Goal: Task Accomplishment & Management: Manage account settings

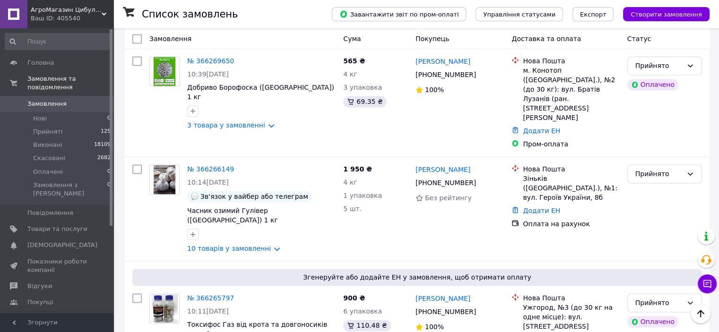
scroll to position [1634, 0]
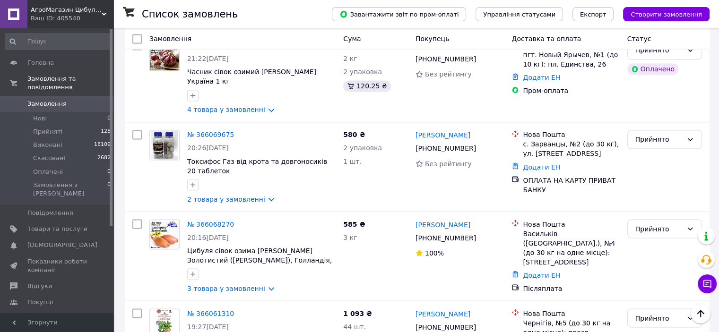
scroll to position [1748, 0]
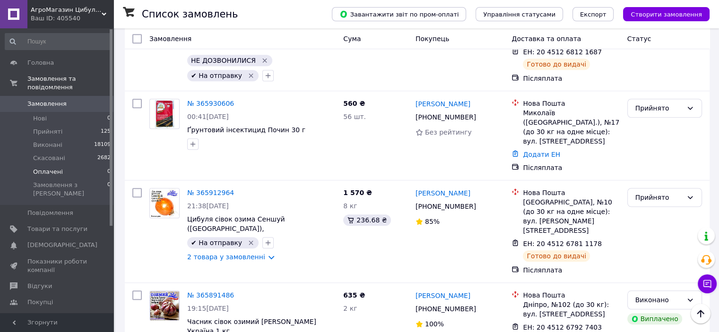
scroll to position [1261, 0]
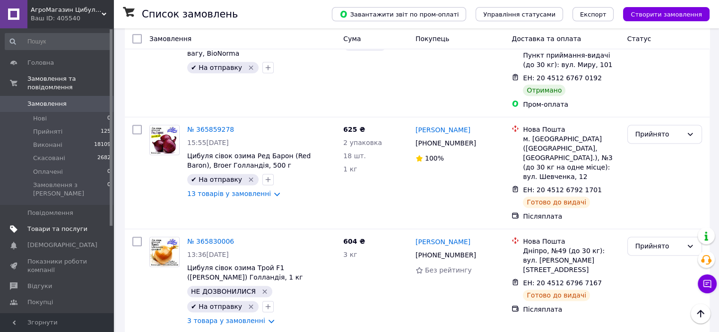
click at [46, 221] on link "Товари та послуги" at bounding box center [58, 229] width 116 height 16
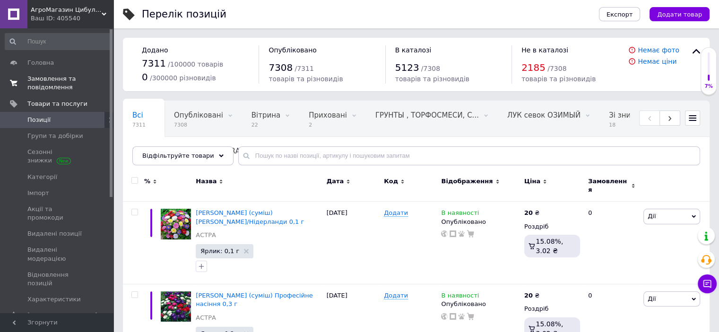
click at [74, 85] on span "Замовлення та повідомлення" at bounding box center [57, 83] width 60 height 17
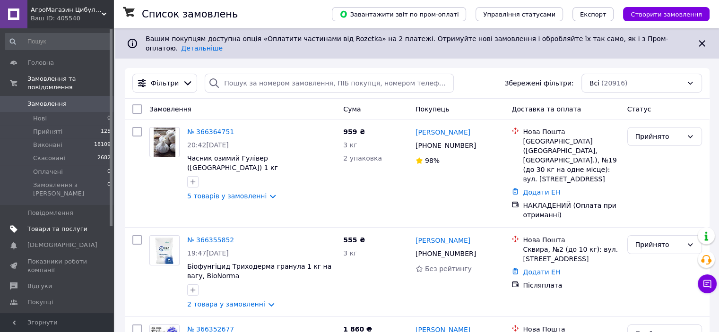
click at [55, 225] on span "Товари та послуги" at bounding box center [57, 229] width 60 height 9
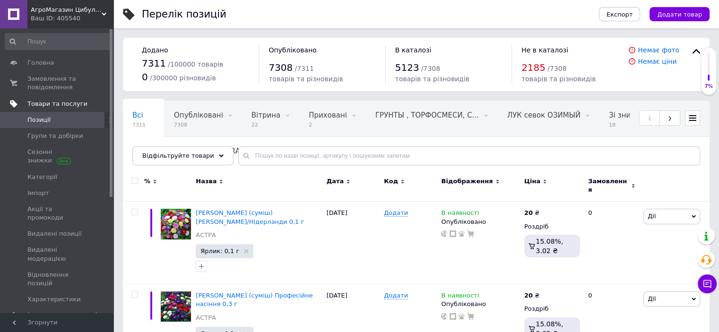
click at [63, 97] on link "Товари та послуги" at bounding box center [58, 104] width 116 height 16
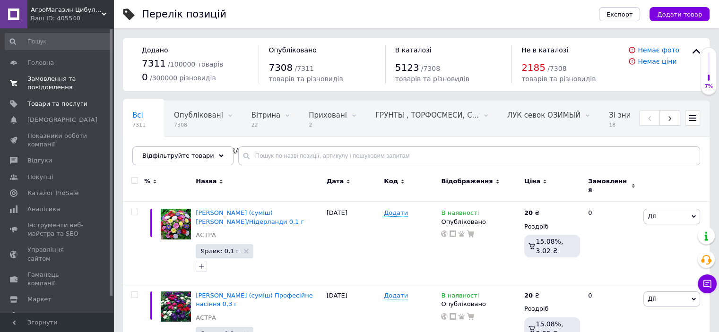
click at [71, 85] on span "Замовлення та повідомлення" at bounding box center [57, 83] width 60 height 17
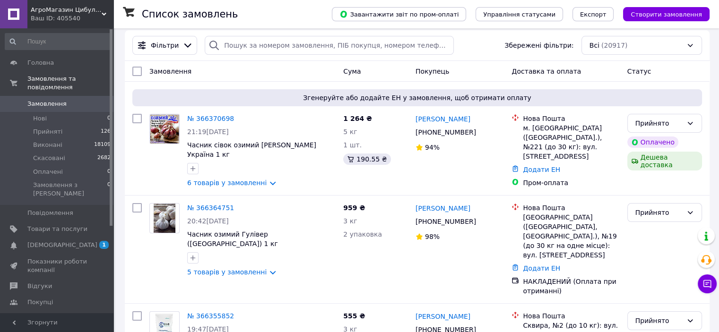
scroll to position [126, 0]
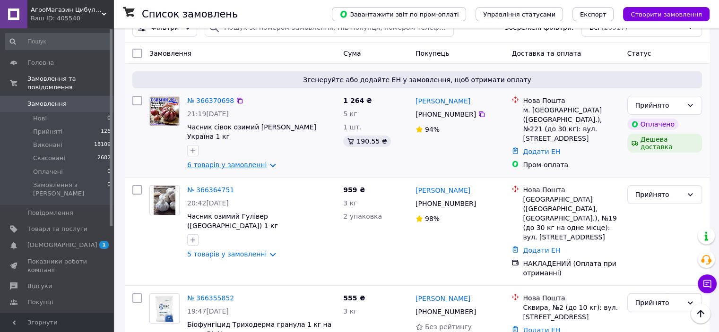
click at [247, 161] on link "6 товарів у замовленні" at bounding box center [226, 165] width 79 height 8
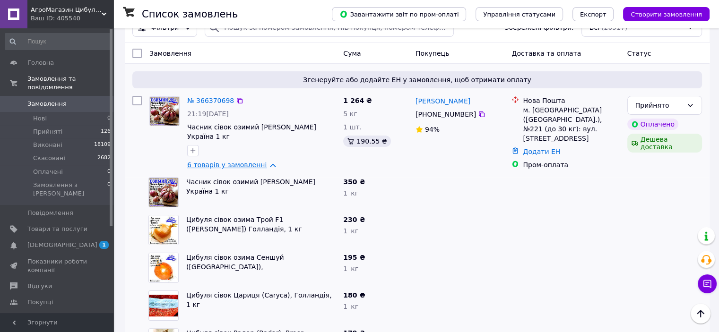
click at [244, 161] on link "6 товарів у замовленні" at bounding box center [226, 165] width 79 height 8
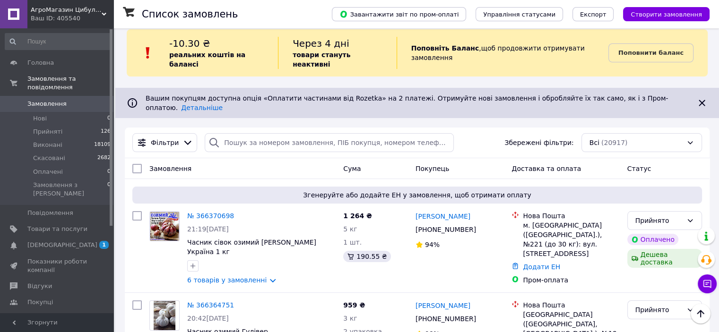
scroll to position [0, 0]
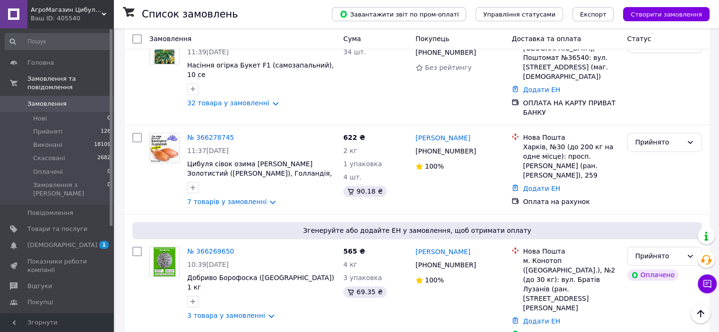
scroll to position [1701, 0]
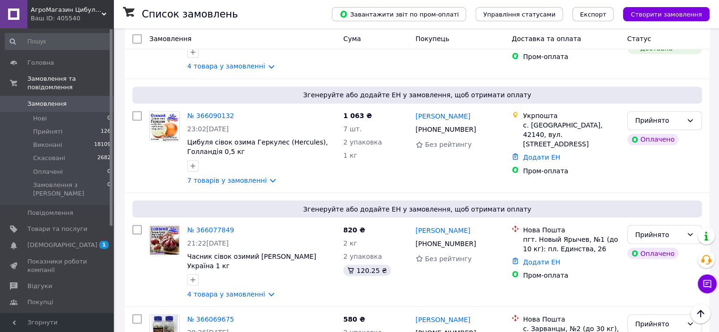
scroll to position [1818, 0]
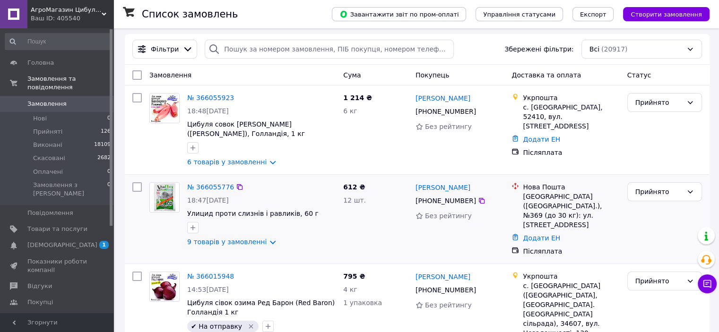
scroll to position [126, 0]
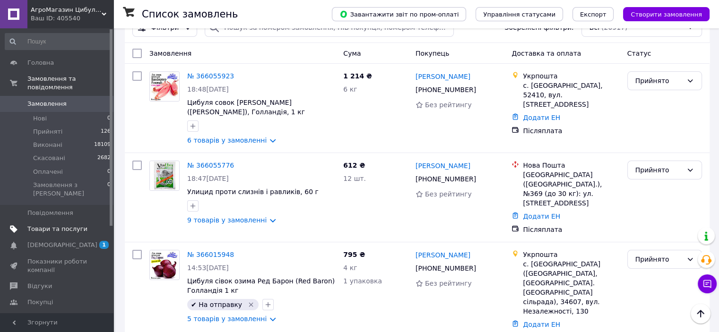
click at [57, 221] on link "Товари та послуги" at bounding box center [58, 229] width 116 height 16
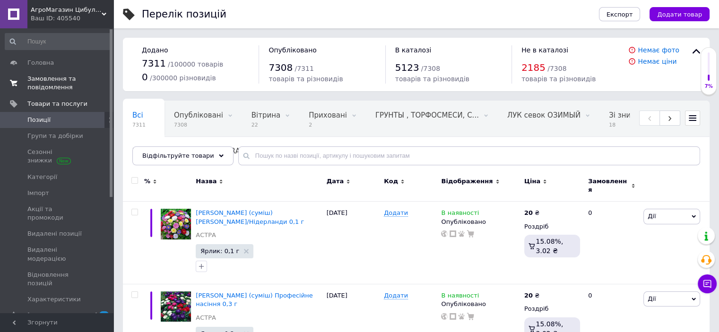
click at [44, 82] on span "Замовлення та повідомлення" at bounding box center [57, 83] width 60 height 17
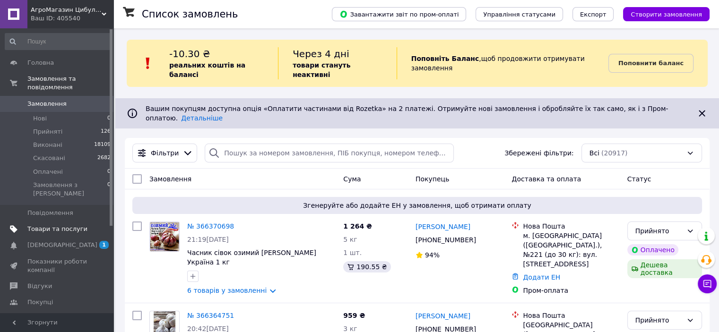
click at [52, 225] on span "Товари та послуги" at bounding box center [57, 229] width 60 height 9
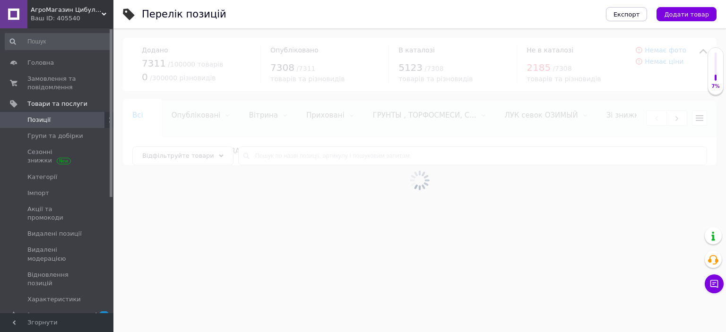
click at [212, 158] on div "Відфільтруйте товари" at bounding box center [182, 156] width 101 height 19
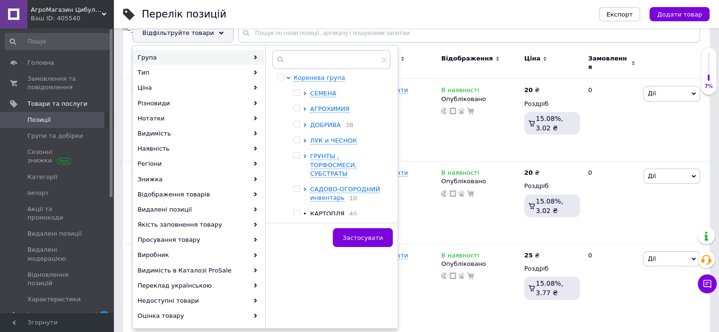
scroll to position [126, 0]
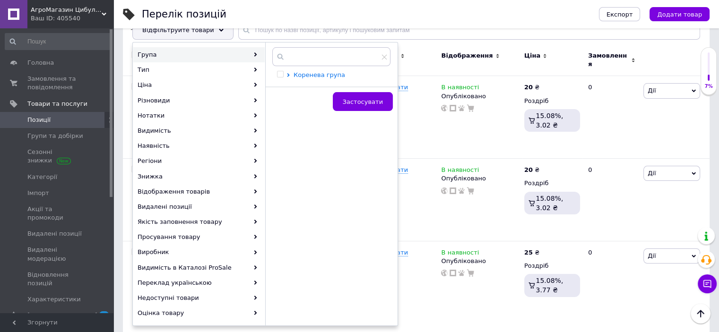
click at [288, 73] on icon at bounding box center [289, 75] width 4 height 4
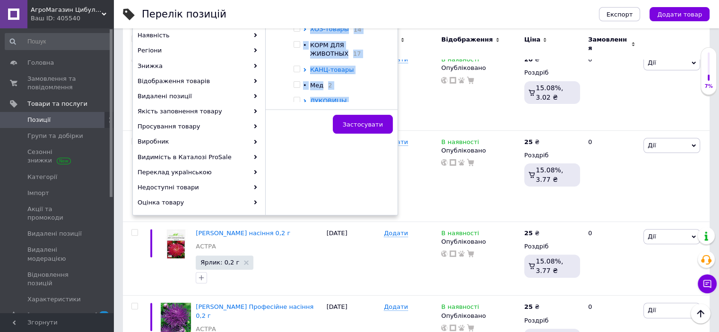
scroll to position [252, 0]
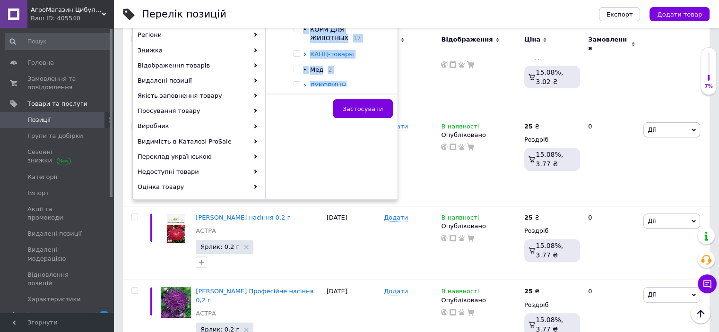
drag, startPoint x: 308, startPoint y: 88, endPoint x: 351, endPoint y: 79, distance: 44.0
copy ul "СЕМЕНА АГРОХИМИЯ ДОБРИВА 38 ЛУК и ЧЕСНОК ГРУНТЫ , ТОРФОСМЕСИ, СУБСТРАТЫ САДОВО-…"
